Goal: Check status: Check status

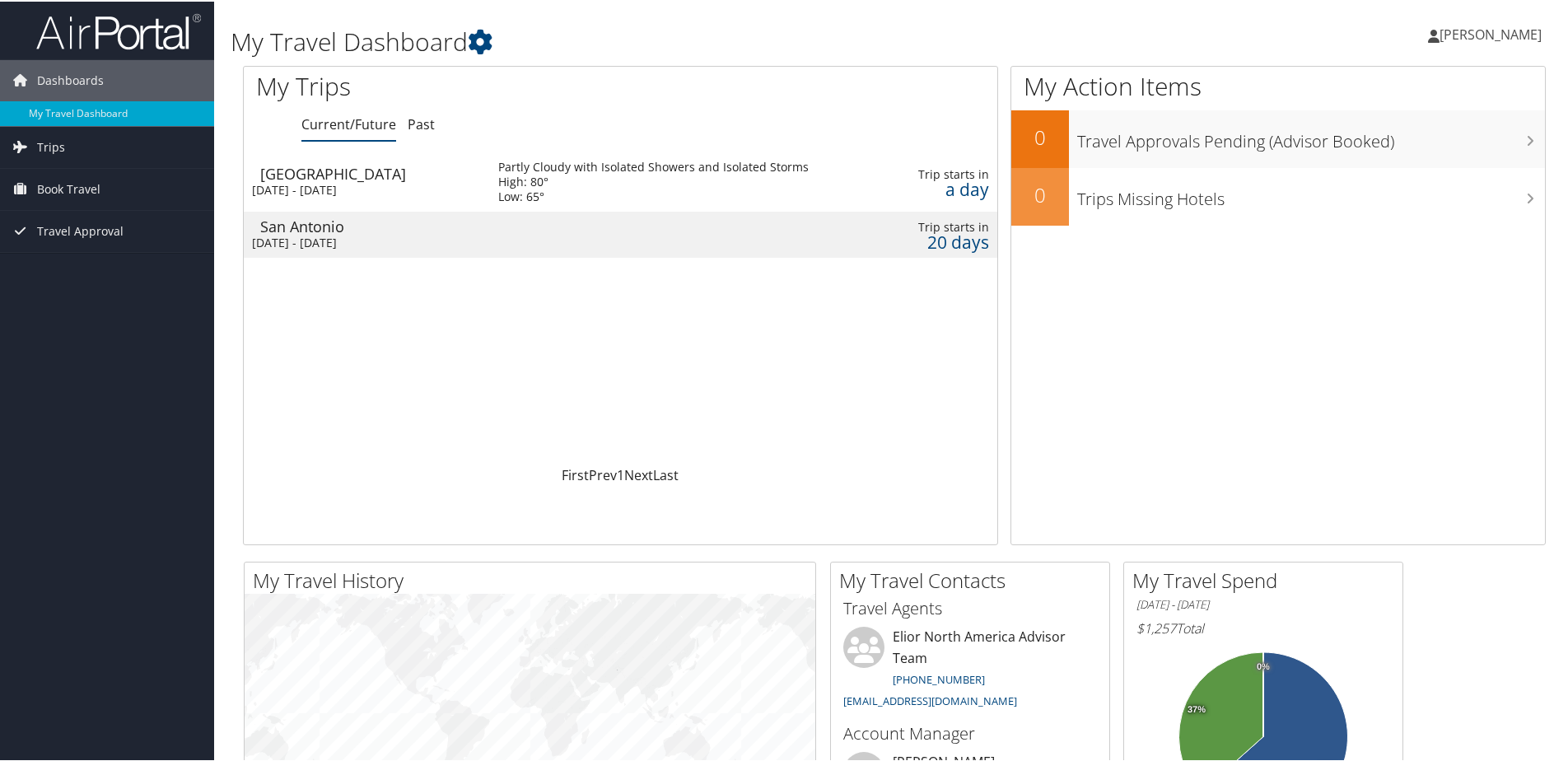
click at [330, 231] on div "San Antonio" at bounding box center [371, 225] width 222 height 15
